Goal: Task Accomplishment & Management: Use online tool/utility

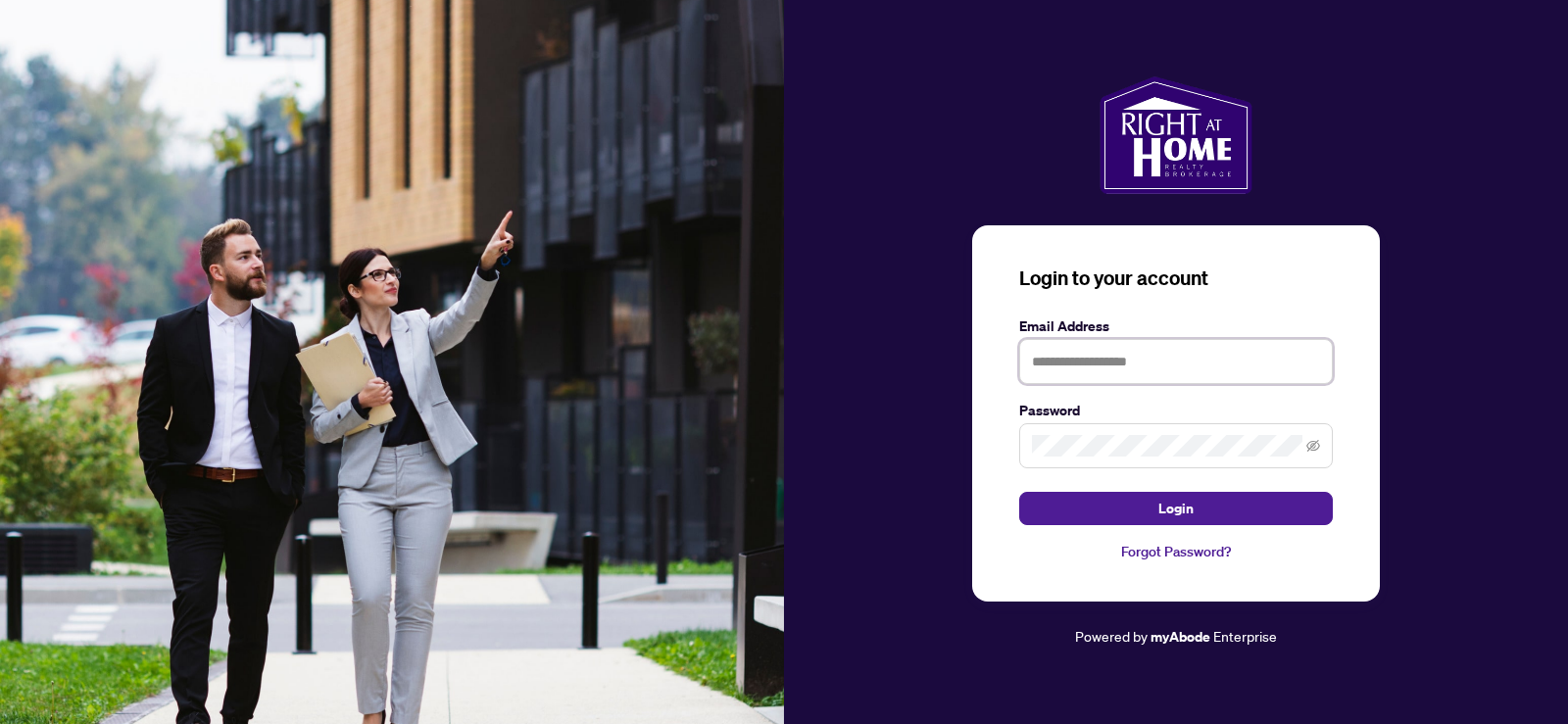
click at [1059, 362] on input "text" at bounding box center [1176, 362] width 314 height 45
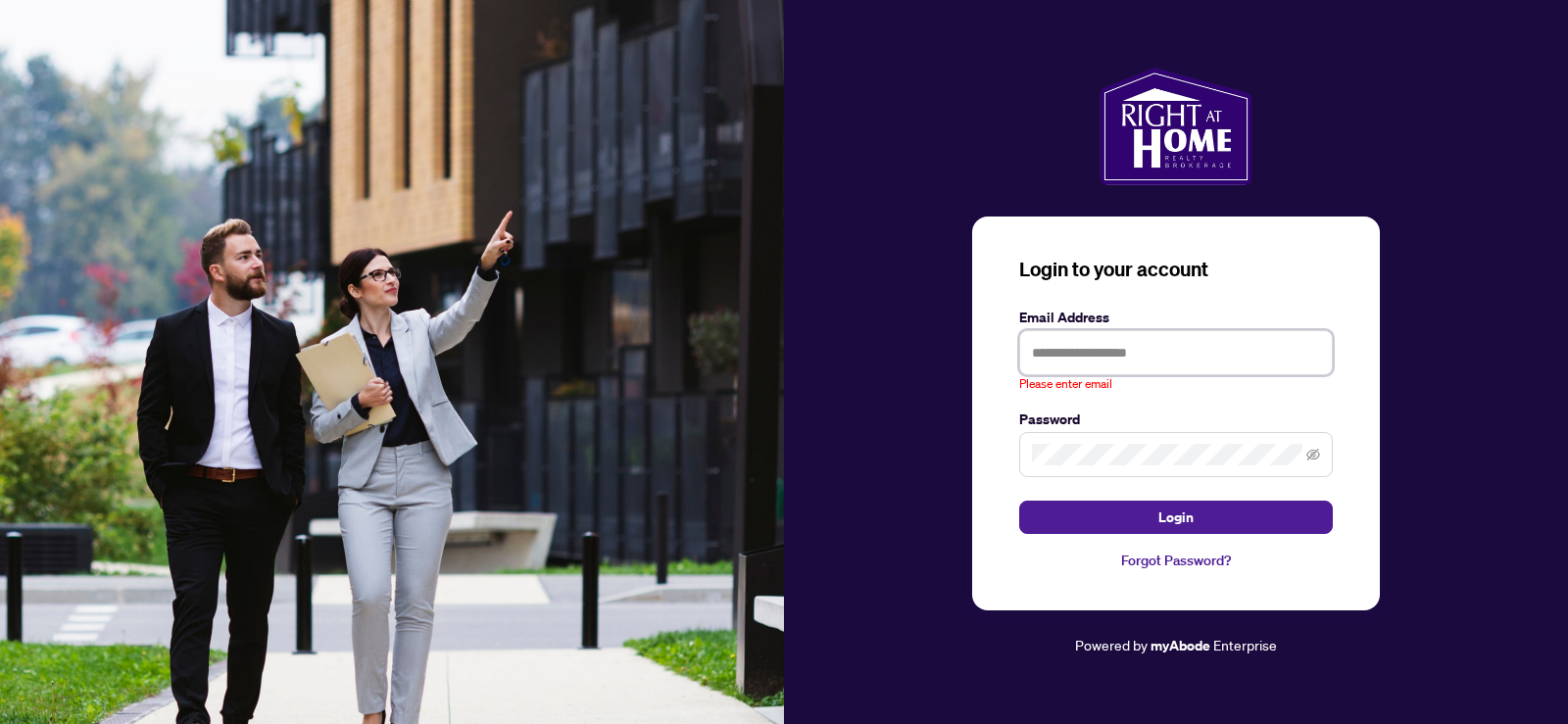
type input "**********"
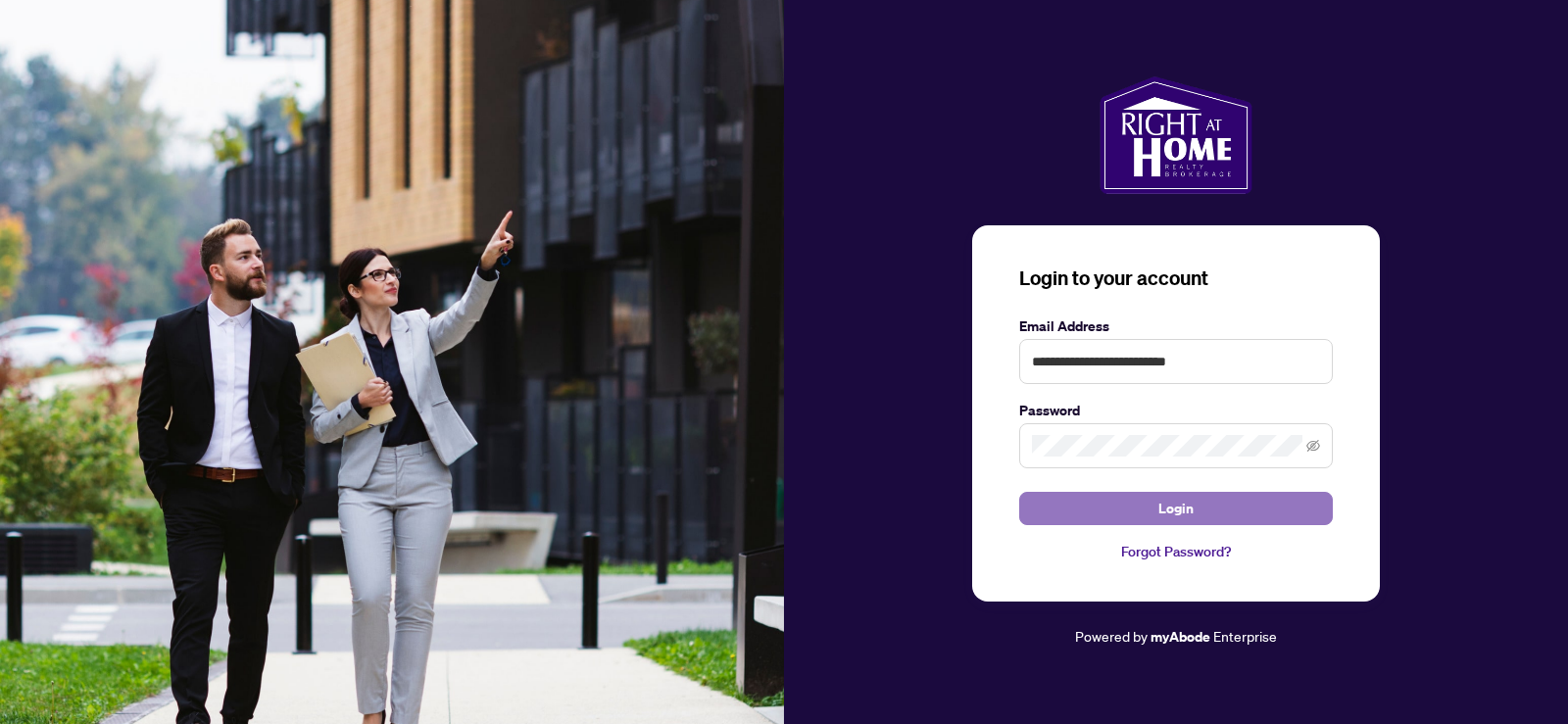
click at [1100, 492] on button "Login" at bounding box center [1176, 508] width 314 height 33
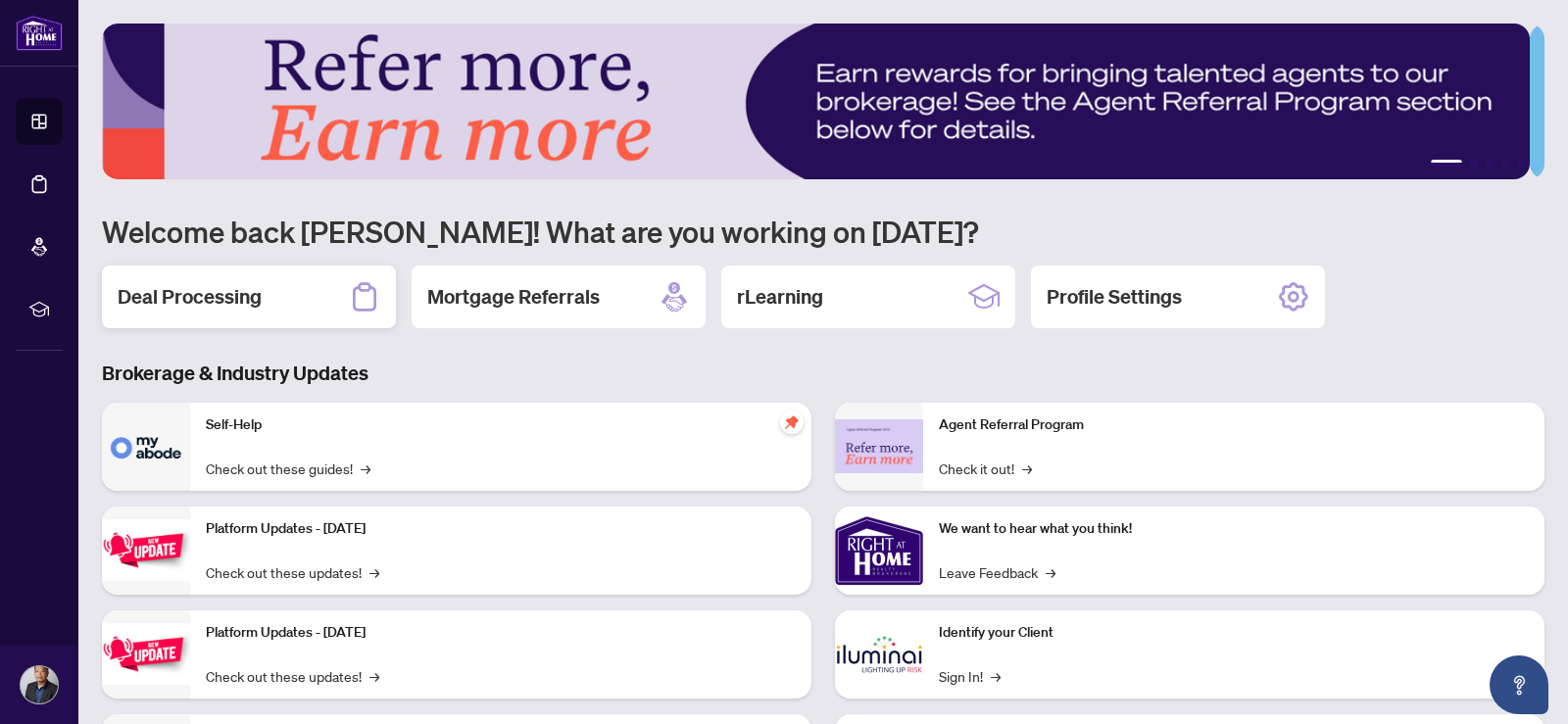
click at [172, 296] on h2 "Deal Processing" at bounding box center [190, 297] width 144 height 27
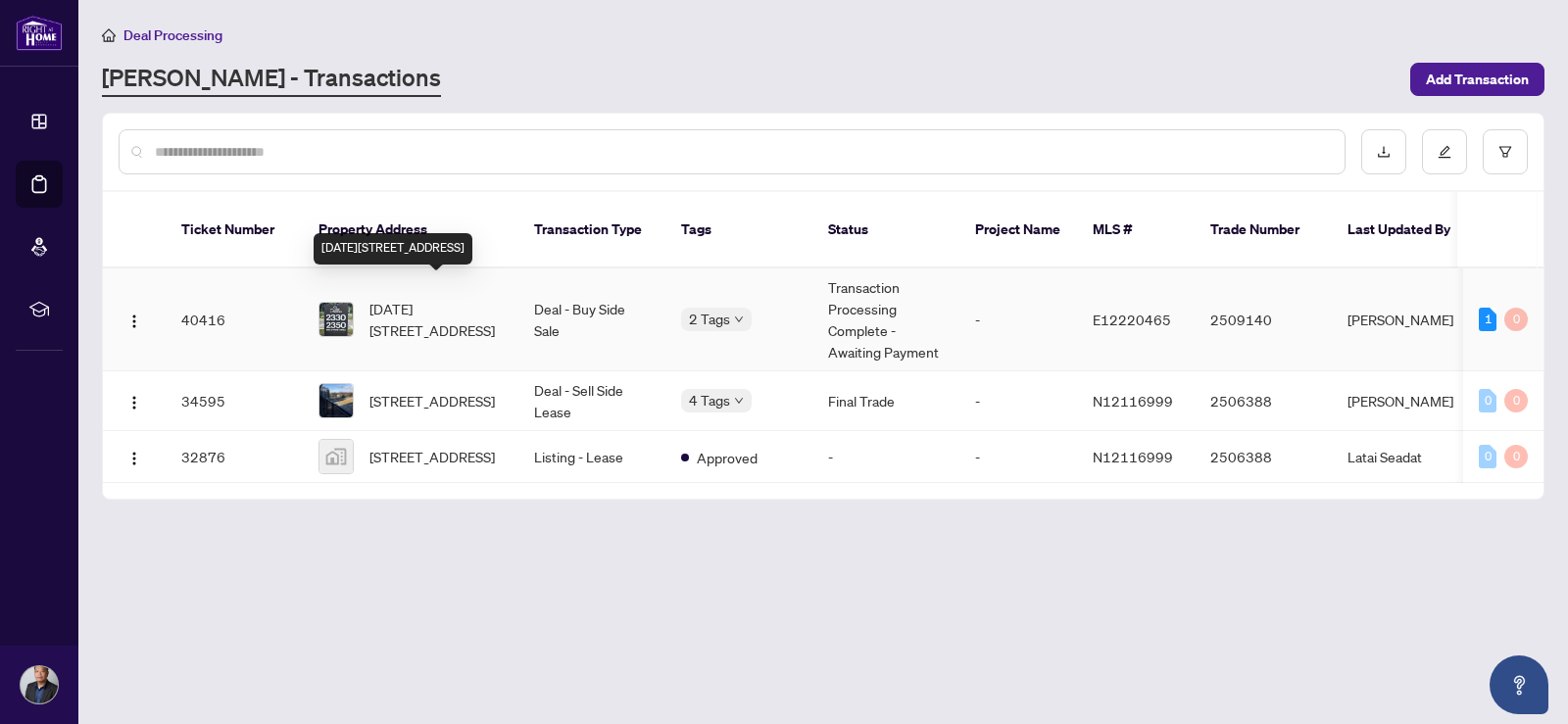
click at [379, 298] on span "[DATE][STREET_ADDRESS]" at bounding box center [435, 319] width 133 height 43
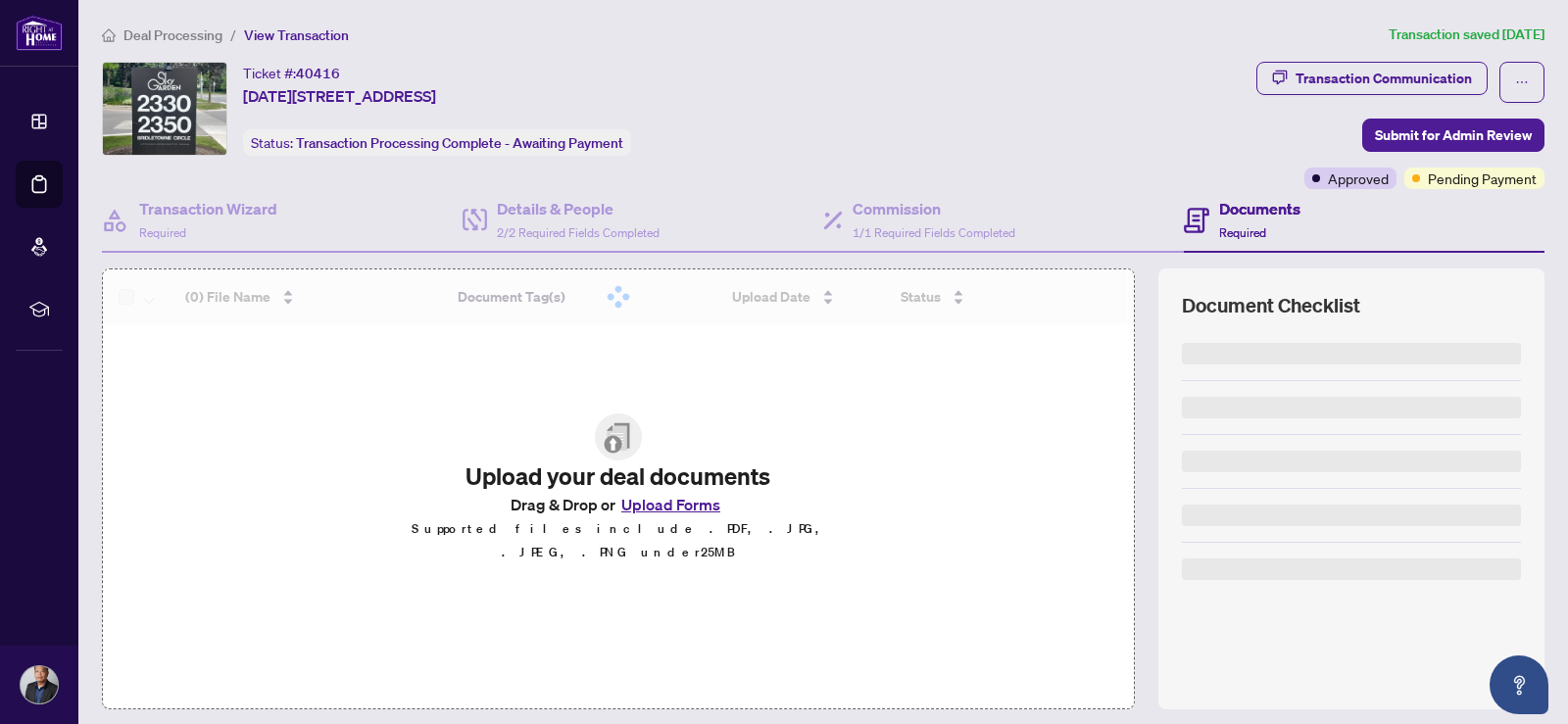
click at [49, 684] on img at bounding box center [39, 684] width 37 height 37
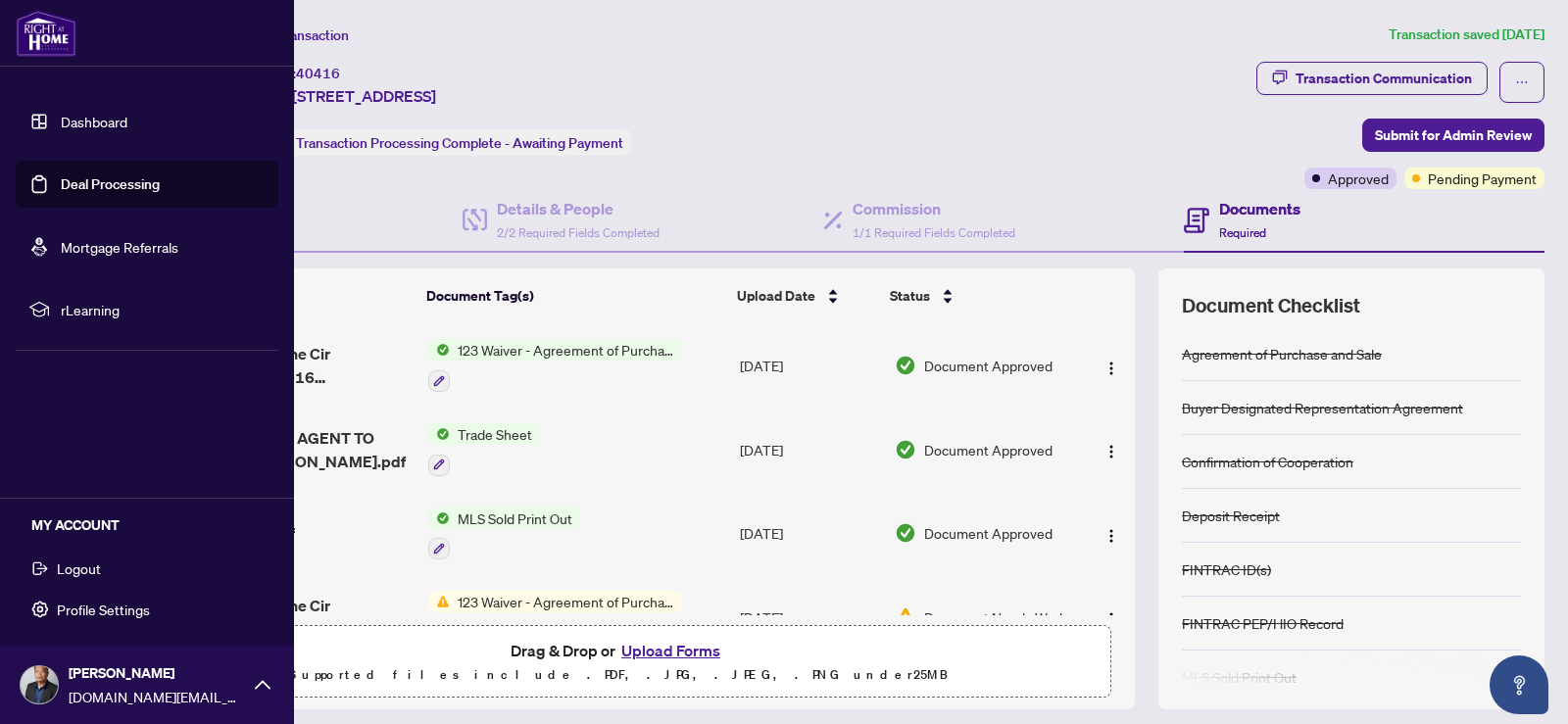
click at [117, 572] on button "Logout" at bounding box center [147, 568] width 263 height 33
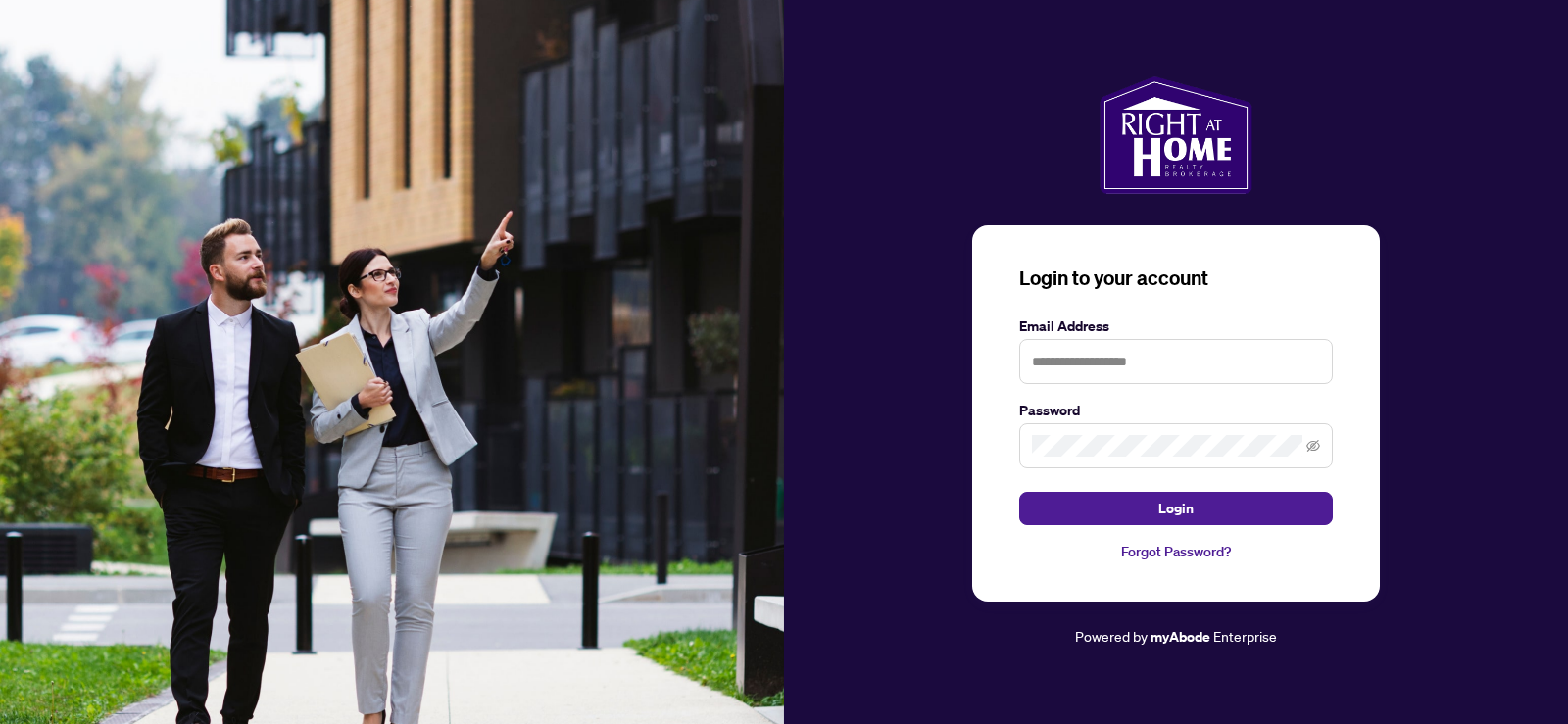
drag, startPoint x: 1438, startPoint y: 0, endPoint x: 1040, endPoint y: 112, distance: 413.5
click at [1040, 112] on div at bounding box center [1176, 136] width 784 height 118
